Goal: Task Accomplishment & Management: Use online tool/utility

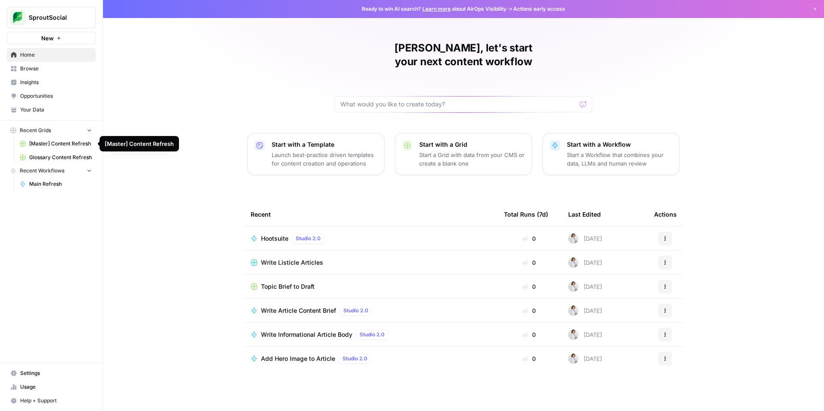
click at [73, 144] on span "[Master] Content Refresh" at bounding box center [60, 144] width 63 height 8
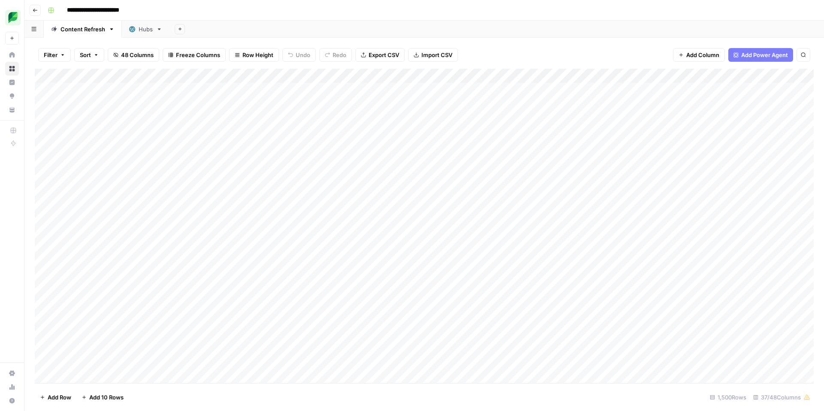
click at [550, 42] on div "Filter Sort 48 Columns Freeze Columns Row Height Undo Redo Export CSV Import CS…" at bounding box center [424, 54] width 779 height 27
click at [595, 77] on div "Add Column" at bounding box center [424, 226] width 779 height 315
click at [522, 136] on span "Sort Ascending" at bounding box center [530, 136] width 75 height 9
click at [728, 155] on div "Add Column" at bounding box center [424, 227] width 779 height 314
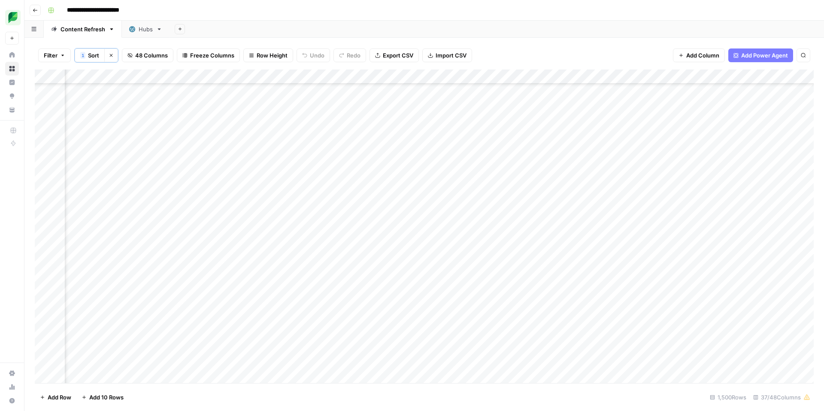
scroll to position [4867, 863]
click at [562, 152] on div "Add Column" at bounding box center [424, 227] width 779 height 314
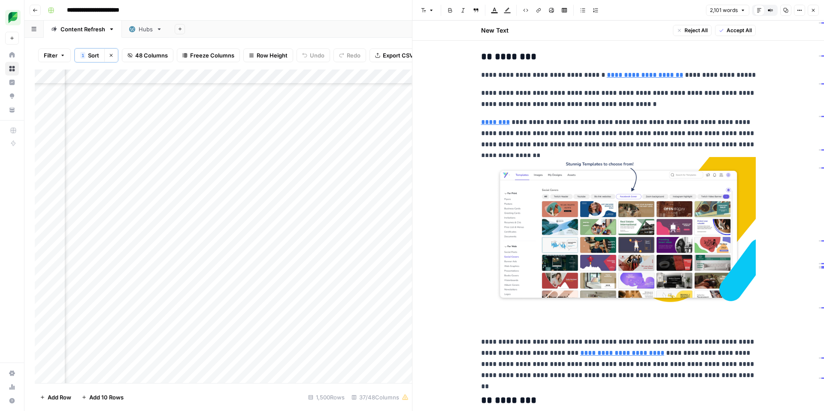
type input "[URL][DOMAIN_NAME]"
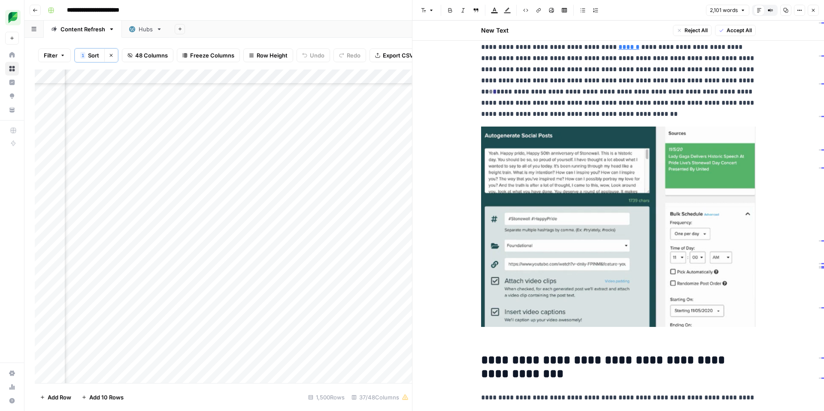
scroll to position [5201, 0]
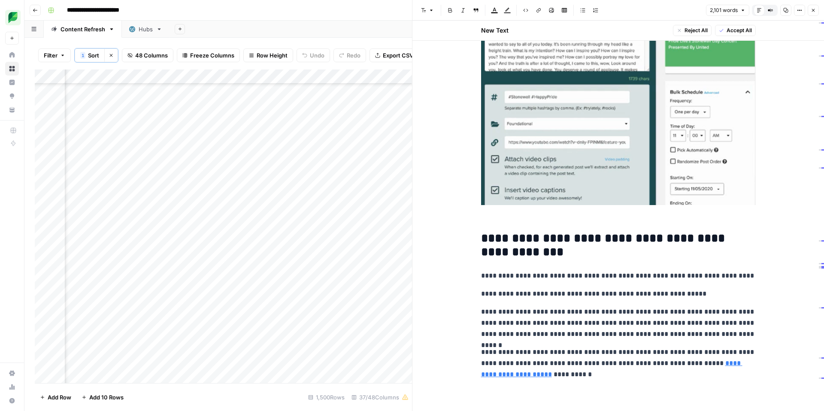
click at [811, 11] on icon "button" at bounding box center [813, 10] width 5 height 5
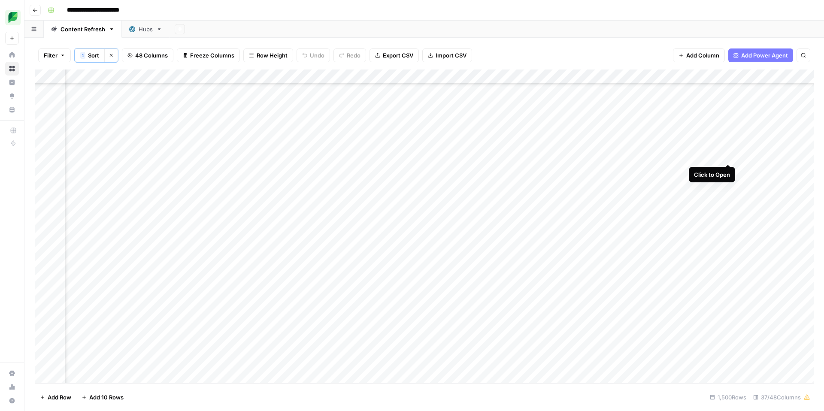
click at [727, 155] on div "Add Column" at bounding box center [424, 227] width 779 height 314
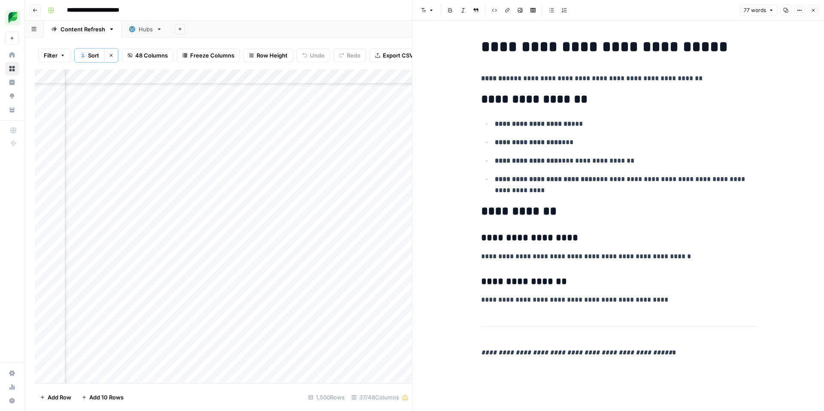
click at [809, 10] on button "Close" at bounding box center [813, 10] width 11 height 11
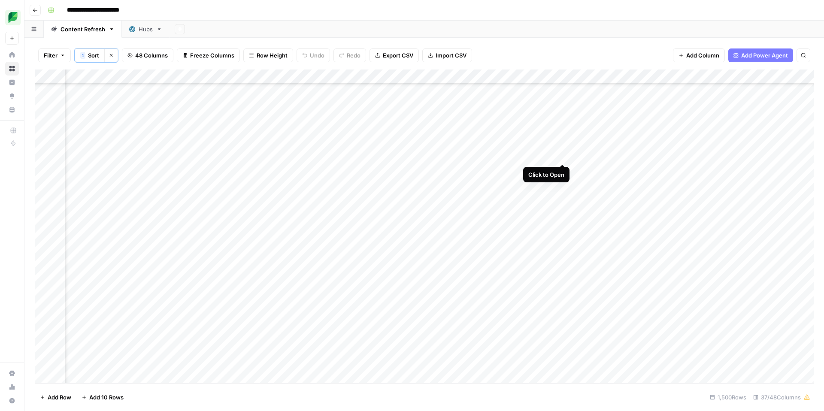
click at [566, 156] on div "Add Column" at bounding box center [424, 227] width 779 height 314
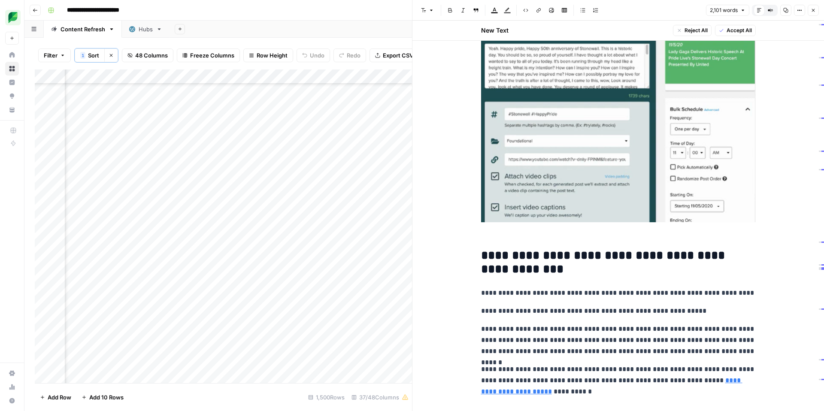
scroll to position [5201, 0]
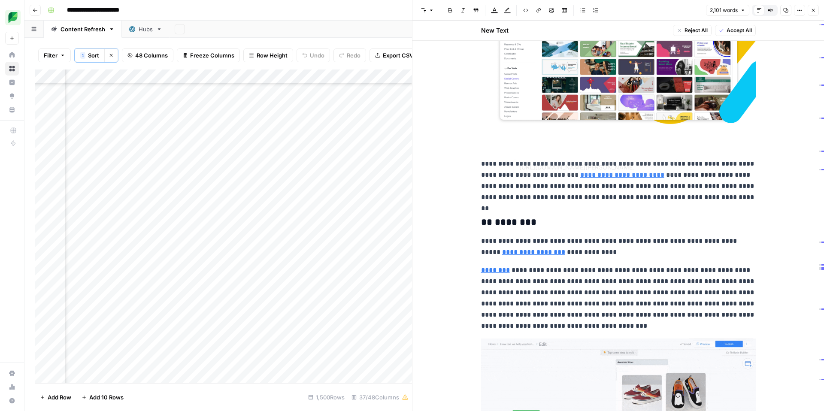
type input "[URL][DOMAIN_NAME]"
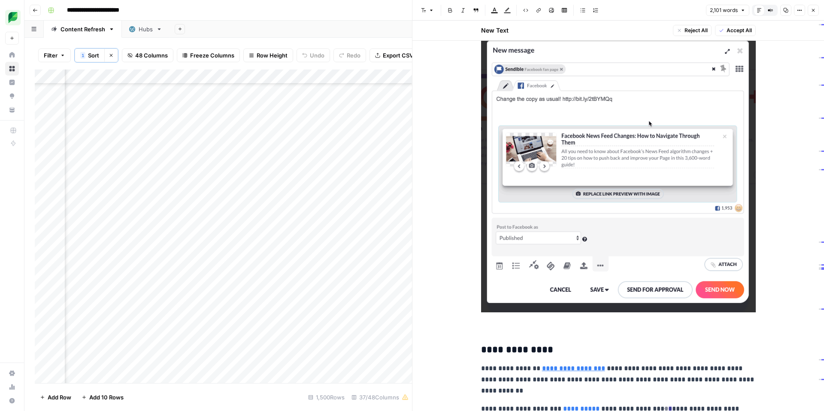
scroll to position [4455, 0]
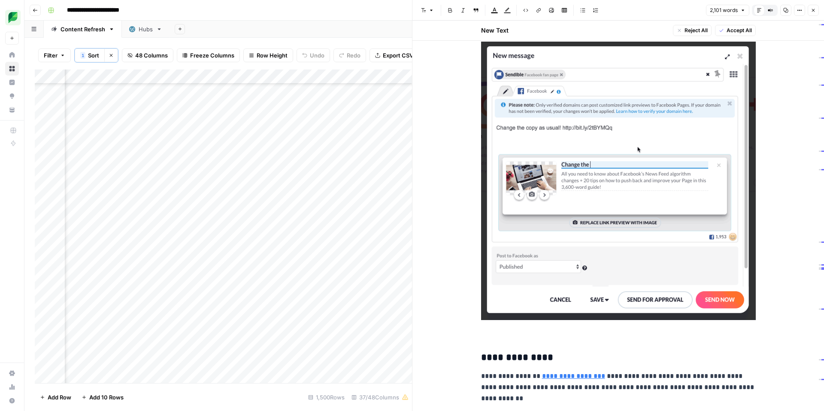
click at [817, 10] on button "Close" at bounding box center [813, 10] width 11 height 11
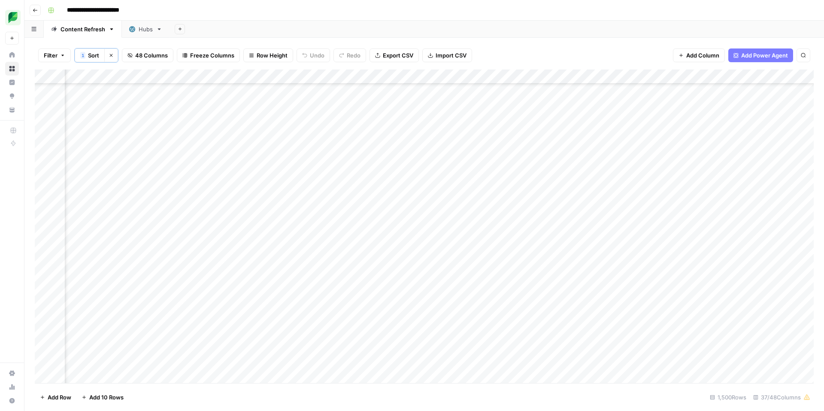
click at [772, 170] on div "Add Column" at bounding box center [424, 227] width 779 height 314
click at [701, 169] on div "Add Column" at bounding box center [424, 227] width 779 height 314
click at [637, 188] on div "Add Column" at bounding box center [424, 227] width 779 height 314
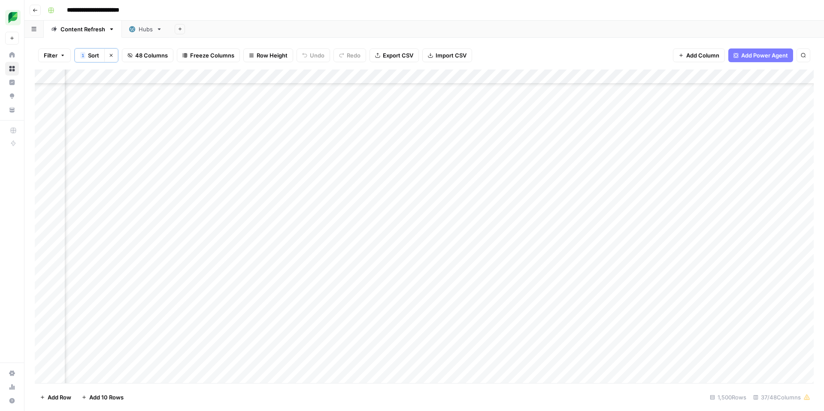
scroll to position [4867, 1404]
